Goal: Information Seeking & Learning: Learn about a topic

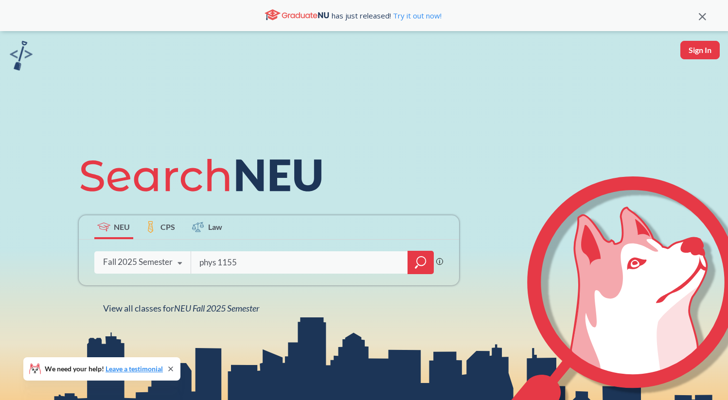
type input "phys 1155"
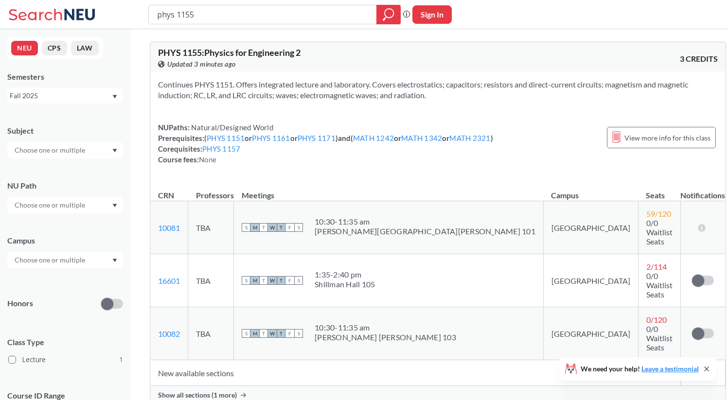
click at [39, 81] on div "Semesters" at bounding box center [65, 76] width 116 height 11
click at [39, 88] on div "Fall 2025" at bounding box center [65, 96] width 116 height 16
click at [39, 93] on div "Fall 2025" at bounding box center [61, 95] width 102 height 11
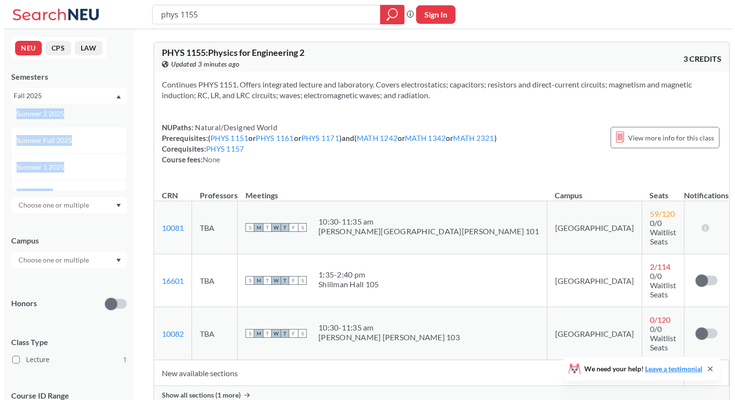
scroll to position [35, 0]
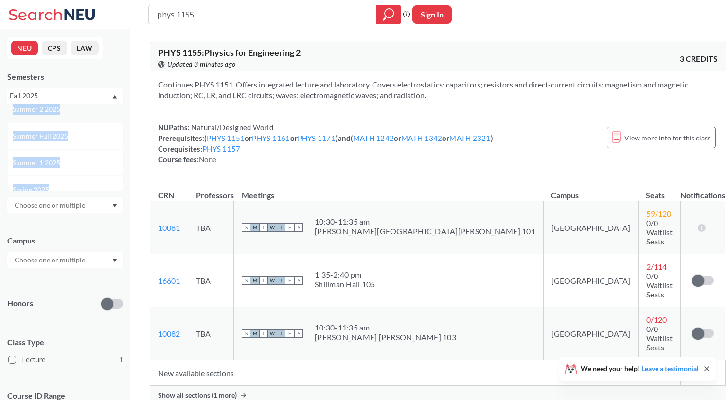
click at [63, 112] on div "Summer 2 2025" at bounding box center [68, 109] width 110 height 11
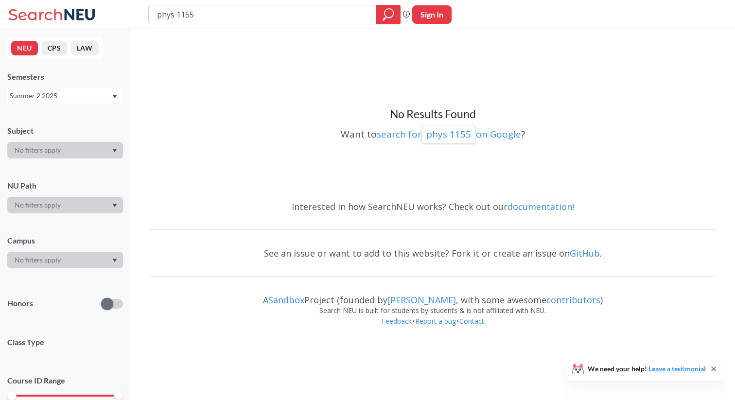
click at [66, 98] on div "Summer 2 2025" at bounding box center [61, 95] width 102 height 11
click at [65, 148] on div "Summer 1 2025" at bounding box center [68, 152] width 110 height 11
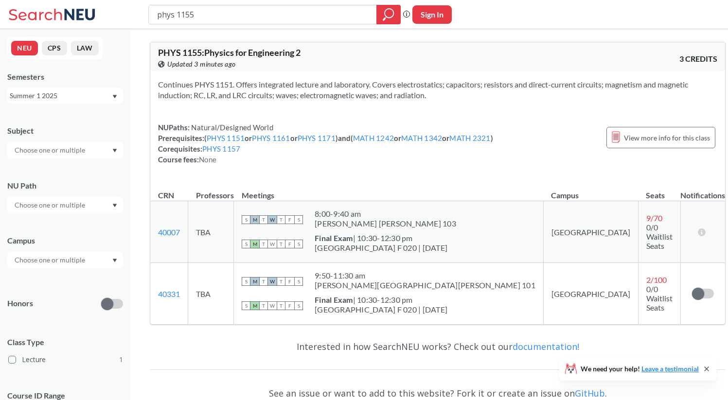
click at [77, 97] on div "Summer 1 2025" at bounding box center [61, 95] width 102 height 11
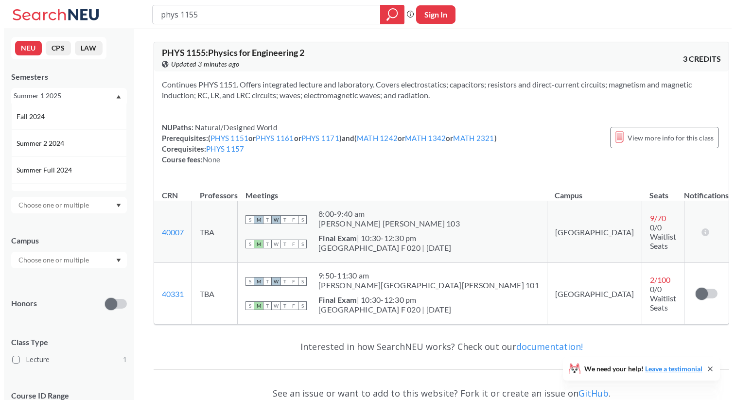
scroll to position [133, 0]
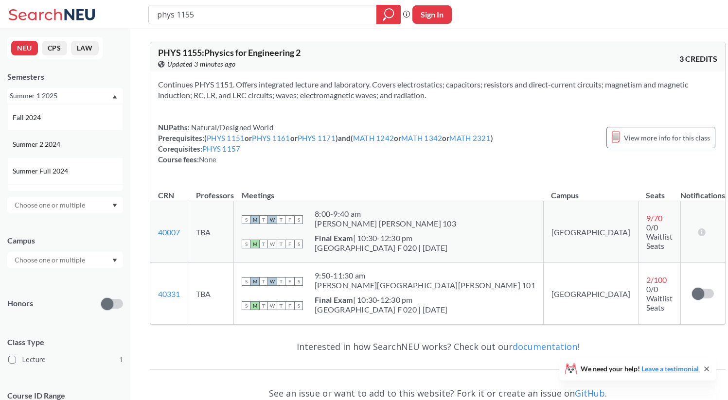
click at [77, 141] on div "Summer 2 2024" at bounding box center [68, 144] width 110 height 11
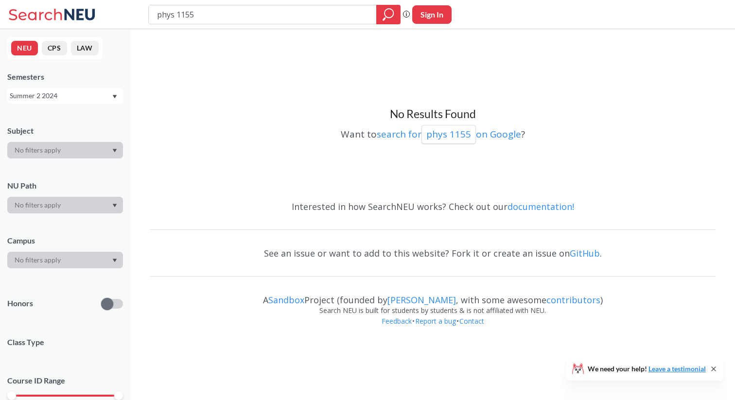
click at [77, 94] on div "Summer 2 2024" at bounding box center [61, 95] width 102 height 11
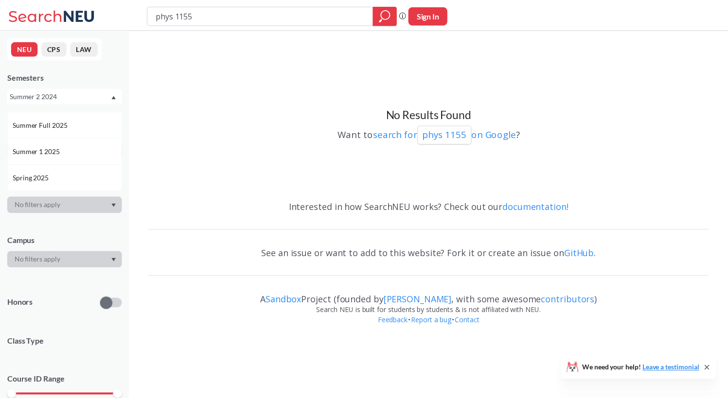
scroll to position [48, 0]
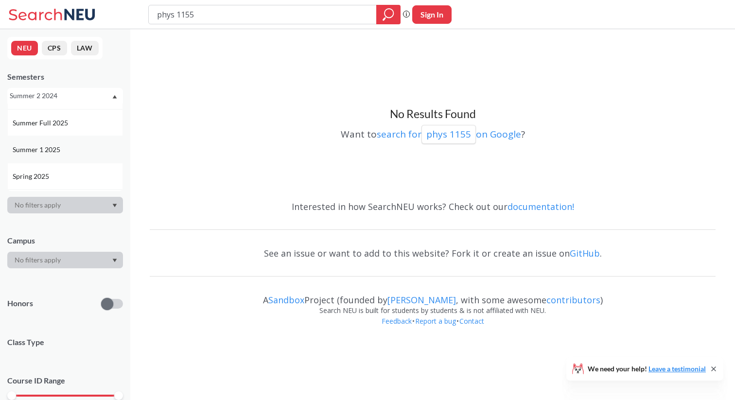
click at [77, 143] on div "Summer 1 2025" at bounding box center [65, 149] width 116 height 27
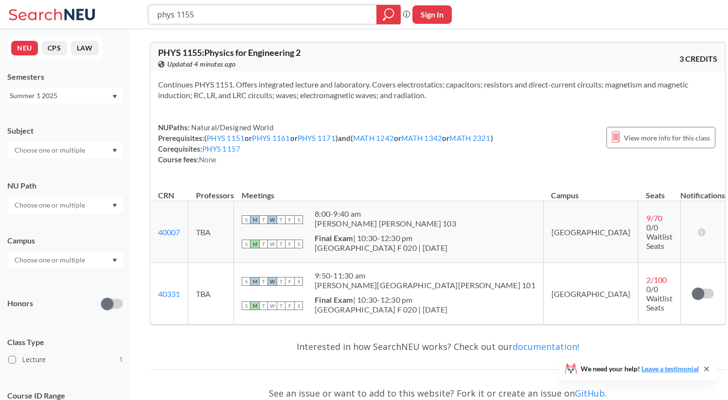
drag, startPoint x: 228, startPoint y: 16, endPoint x: 54, endPoint y: 14, distance: 173.6
click at [54, 16] on div "phys 1155 Phrase search guarantees the exact search appears in the results. Ex.…" at bounding box center [364, 14] width 728 height 29
type input "eece 2520"
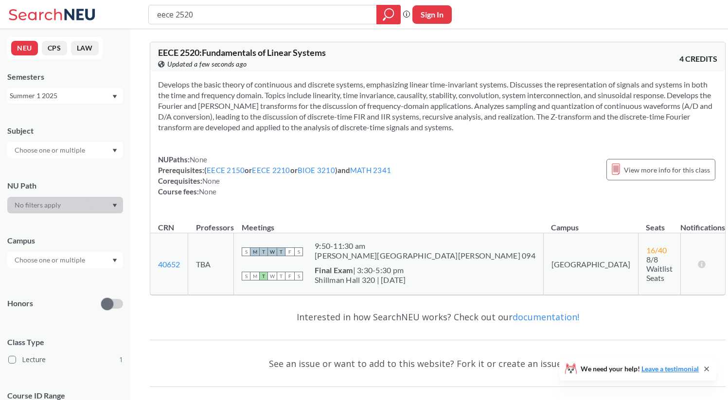
click at [71, 98] on div "Summer 1 2025" at bounding box center [61, 95] width 102 height 11
click at [69, 145] on div "Summer 1 2025" at bounding box center [68, 141] width 110 height 11
click at [77, 101] on div "Summer 1 2025" at bounding box center [65, 96] width 116 height 16
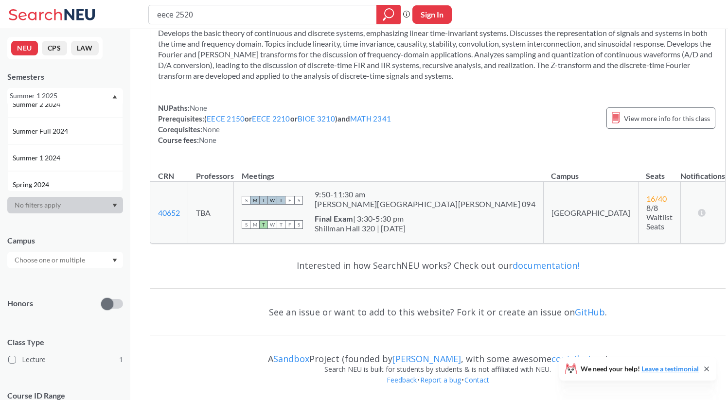
scroll to position [182, 0]
click at [77, 150] on div "Summer 1 2024" at bounding box center [68, 149] width 110 height 11
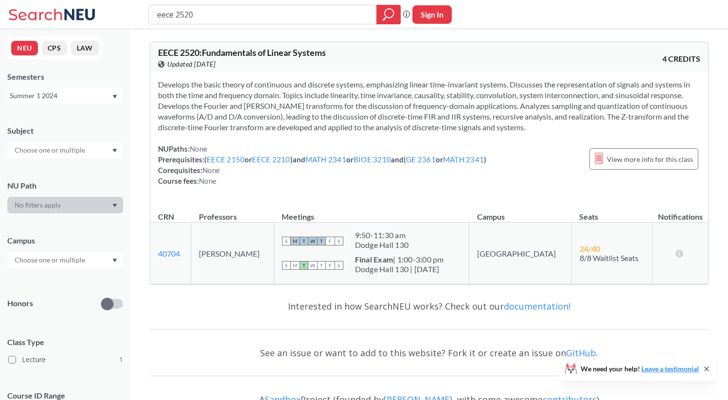
click at [101, 99] on div "Summer 1 2024" at bounding box center [61, 95] width 102 height 11
drag, startPoint x: 234, startPoint y: 8, endPoint x: 73, endPoint y: -2, distance: 161.7
click at [73, 0] on html "eece 2520 Phrase search guarantees the exact search appears in the results. Ex.…" at bounding box center [364, 200] width 728 height 400
drag, startPoint x: 198, startPoint y: 11, endPoint x: 113, endPoint y: 11, distance: 85.1
click at [113, 11] on div "eece 2520 Phrase search guarantees the exact search appears in the results. Ex.…" at bounding box center [364, 14] width 728 height 29
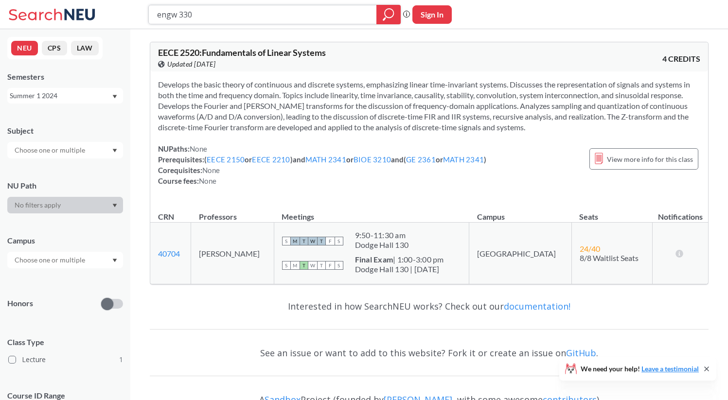
type input "engw 3302"
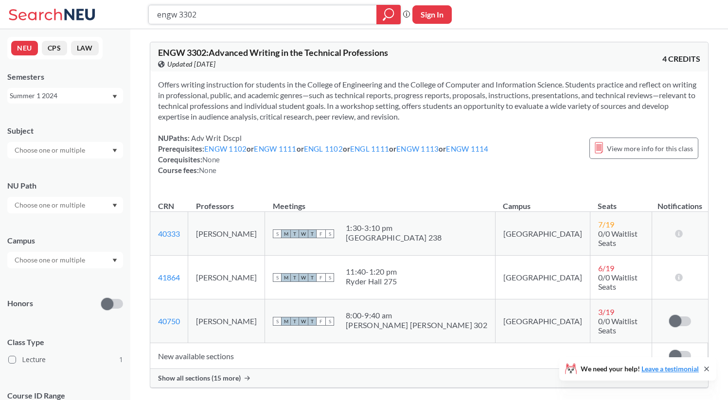
drag, startPoint x: 239, startPoint y: 19, endPoint x: 123, endPoint y: 10, distance: 115.5
click at [123, 18] on div "engw 3302 Phrase search guarantees the exact search appears in the results. Ex.…" at bounding box center [364, 14] width 728 height 29
type input "phys 3600"
